Goal: Check status

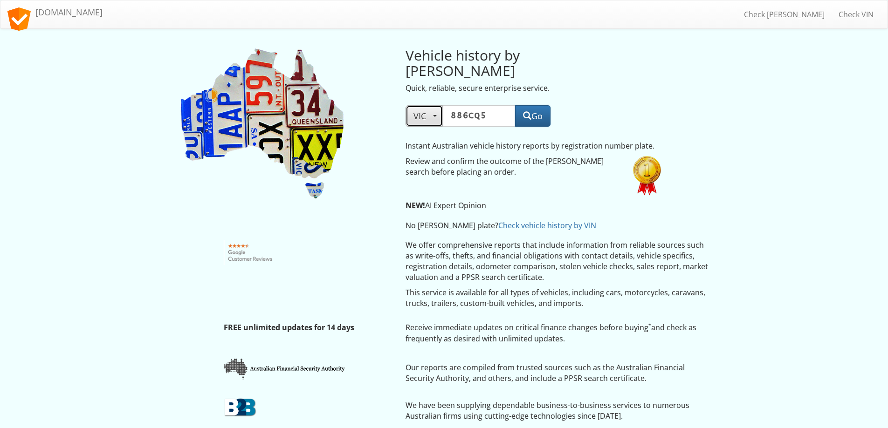
click at [430, 110] on span "VIC" at bounding box center [423, 115] width 21 height 11
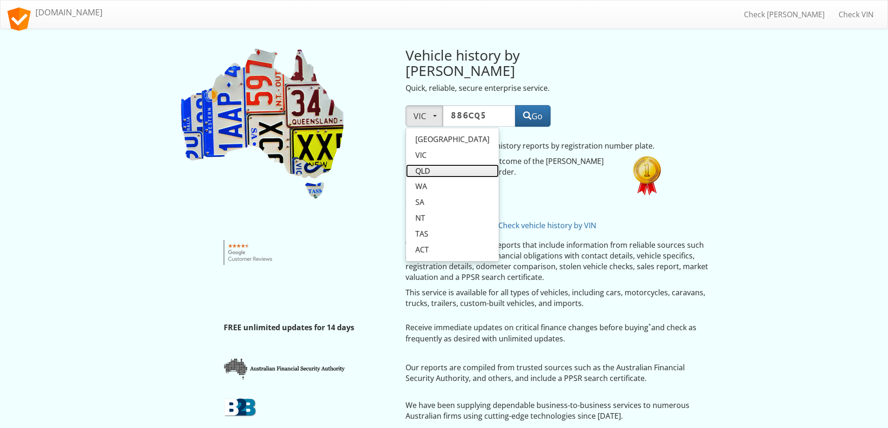
click at [428, 166] on span "QLD" at bounding box center [422, 171] width 15 height 11
select select "QLD"
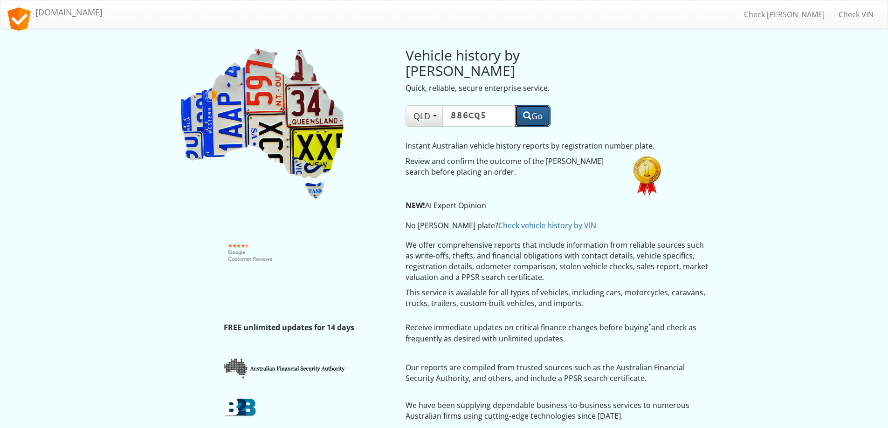
click at [533, 105] on button "Go" at bounding box center [532, 115] width 35 height 21
drag, startPoint x: 495, startPoint y: 104, endPoint x: 416, endPoint y: 102, distance: 79.3
click at [419, 105] on div "QLD NSW VIC QLD WA SA NT TAS ACT State NSW VIC QLD WA SA NT TAS ACT 886CQ5 Go" at bounding box center [477, 115] width 145 height 21
paste input "581FS9"
click at [543, 105] on button "Go" at bounding box center [532, 115] width 35 height 21
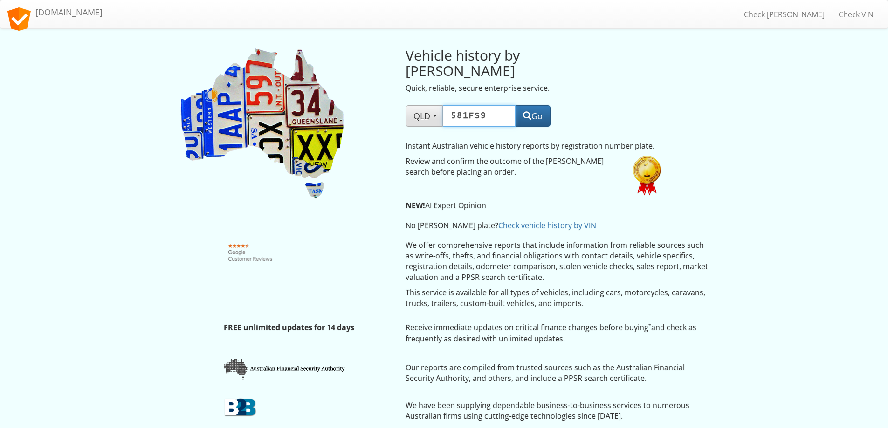
drag, startPoint x: 491, startPoint y: 105, endPoint x: 411, endPoint y: 102, distance: 80.7
click at [411, 105] on div "QLD NSW VIC QLD WA SA NT TAS ACT State NSW VIC QLD WA SA NT TAS ACT 581FS9 Go" at bounding box center [477, 115] width 145 height 21
paste input "843YUU"
click at [543, 105] on button "Go" at bounding box center [532, 115] width 35 height 21
drag, startPoint x: 491, startPoint y: 101, endPoint x: 423, endPoint y: 99, distance: 68.1
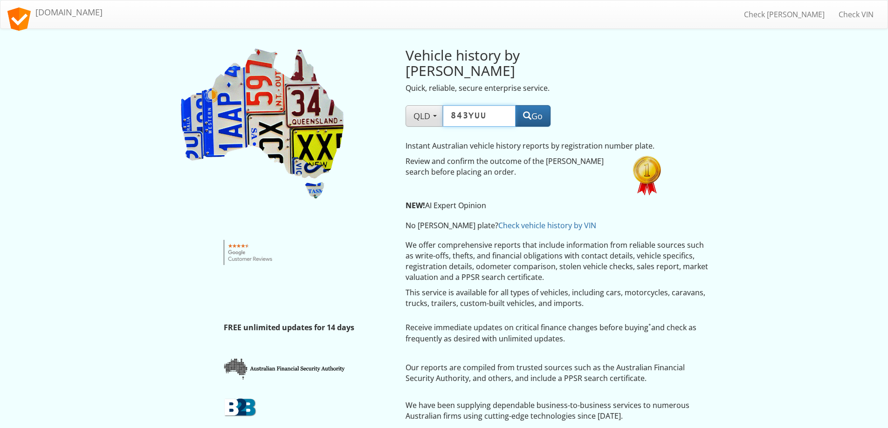
click at [423, 105] on div "QLD NSW VIC QLD WA SA NT TAS ACT State NSW VIC QLD WA SA NT TAS ACT 843YUU Go" at bounding box center [477, 115] width 145 height 21
paste input "009ZID"
click at [538, 105] on button "Go" at bounding box center [532, 115] width 35 height 21
drag, startPoint x: 486, startPoint y: 101, endPoint x: 409, endPoint y: 96, distance: 77.1
click at [410, 105] on div "QLD NSW VIC QLD WA SA NT TAS ACT State NSW VIC QLD WA SA NT TAS ACT 009ZID Go" at bounding box center [477, 115] width 145 height 21
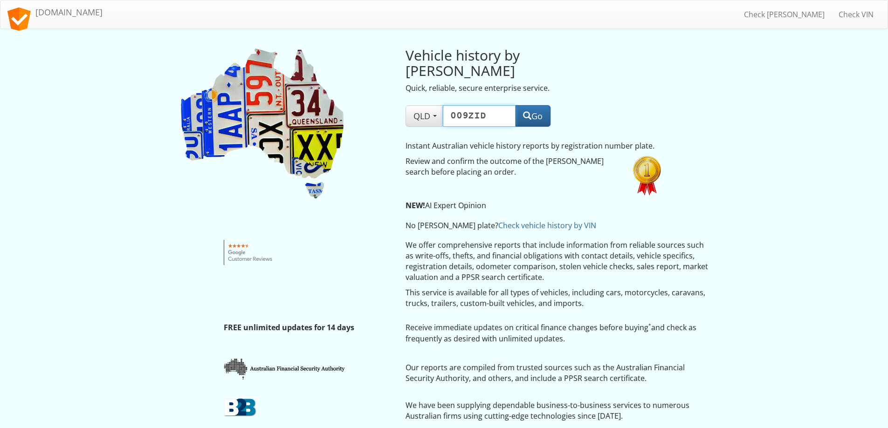
paste input "851YUU"
type input "851YUU"
click at [541, 105] on button "Go" at bounding box center [532, 115] width 35 height 21
select select "QLD"
click at [527, 111] on span "button" at bounding box center [527, 115] width 8 height 8
